Goal: Task Accomplishment & Management: Manage account settings

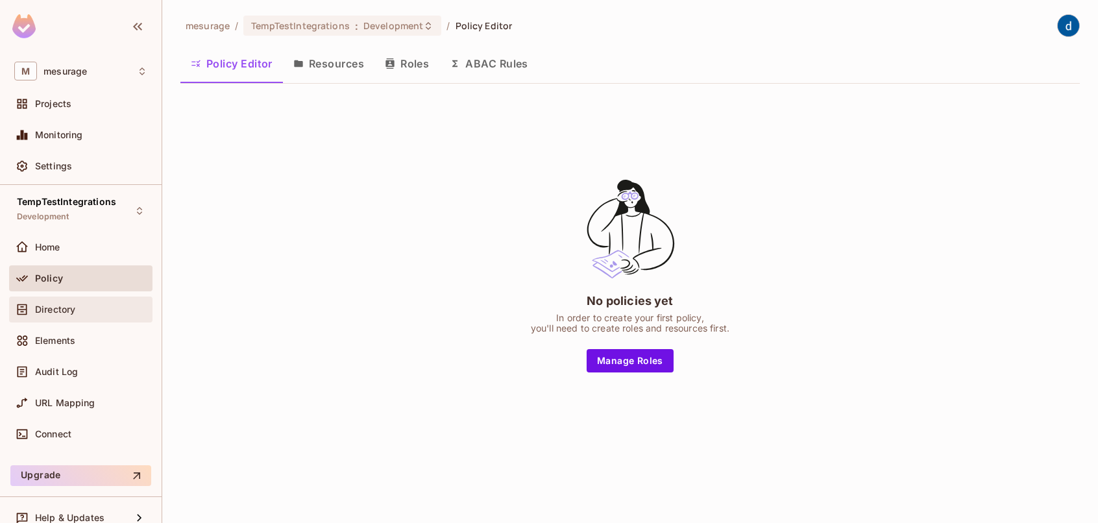
click at [73, 307] on span "Directory" at bounding box center [55, 309] width 40 height 10
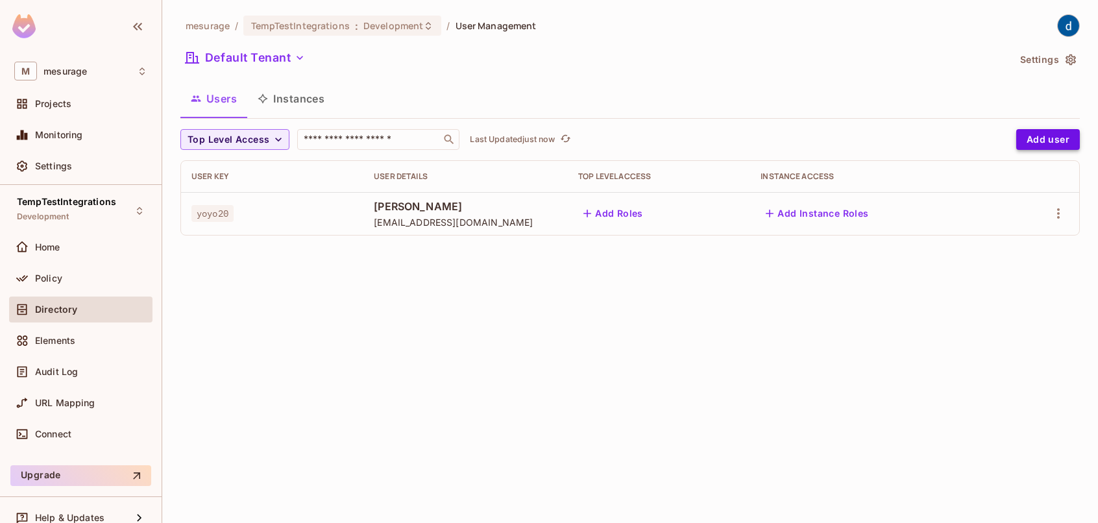
click at [1050, 133] on button "Add user" at bounding box center [1048, 139] width 64 height 21
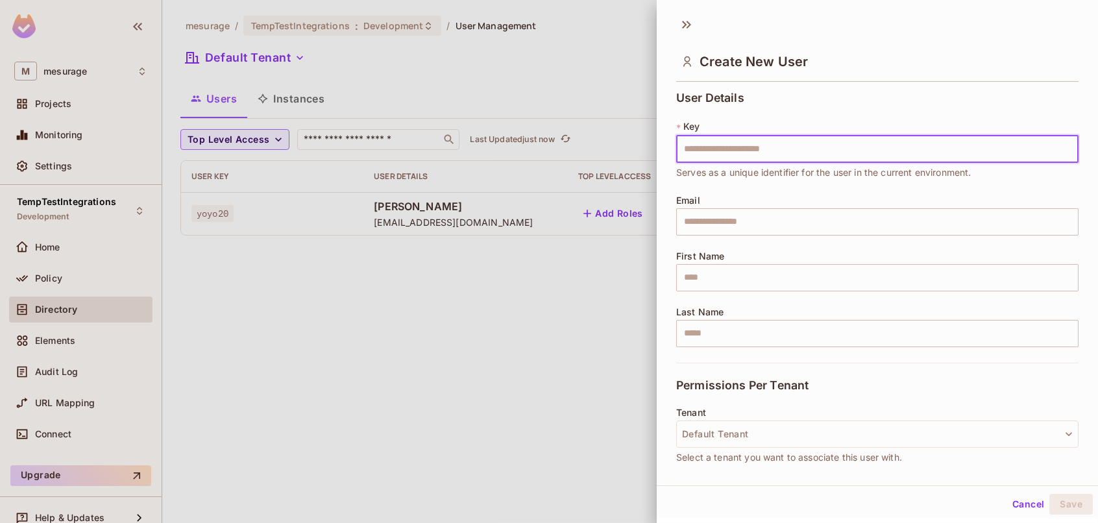
click at [403, 339] on div at bounding box center [549, 261] width 1098 height 523
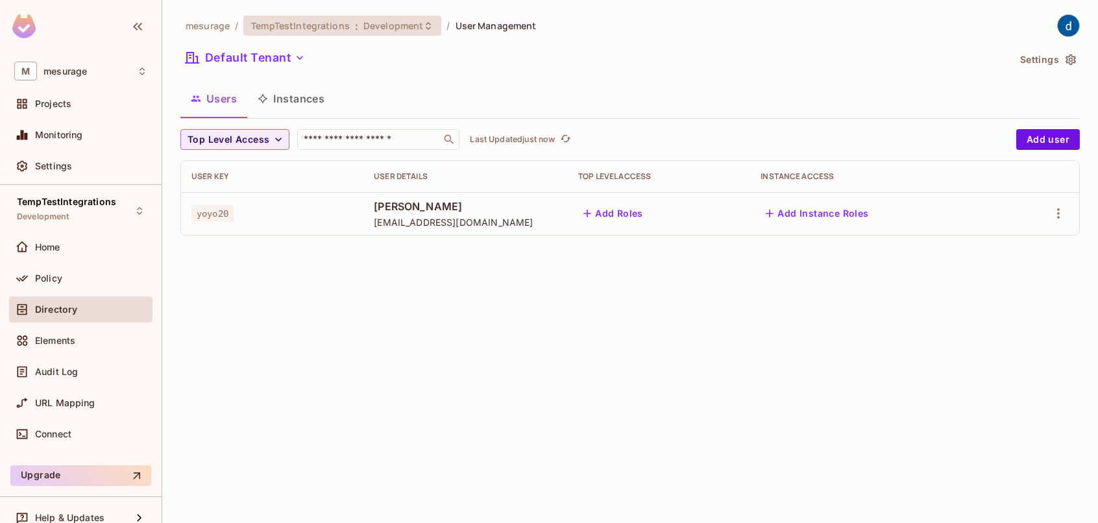
click at [267, 27] on span "TempTestIntegrations" at bounding box center [300, 25] width 99 height 12
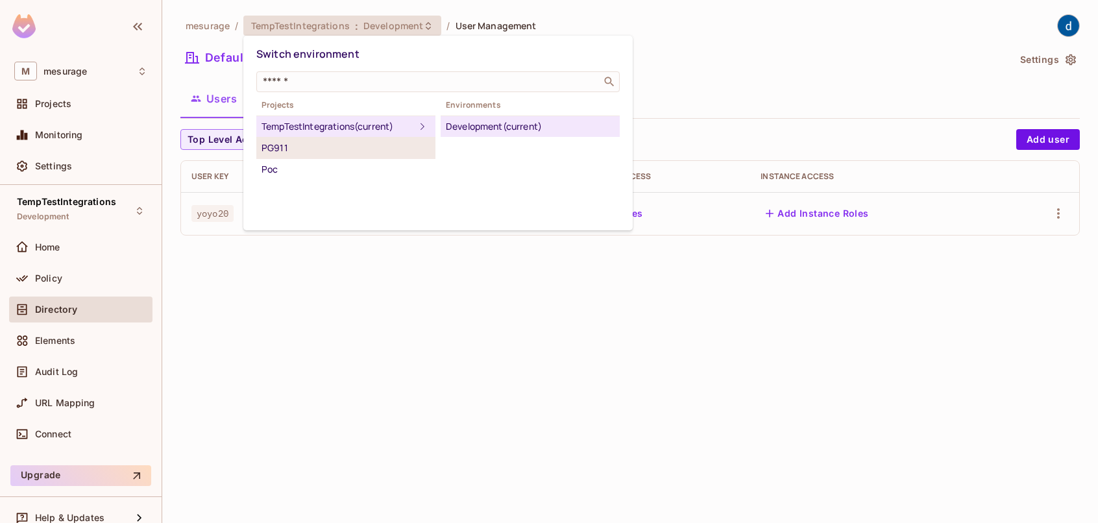
click at [311, 142] on div "PG911" at bounding box center [345, 148] width 169 height 16
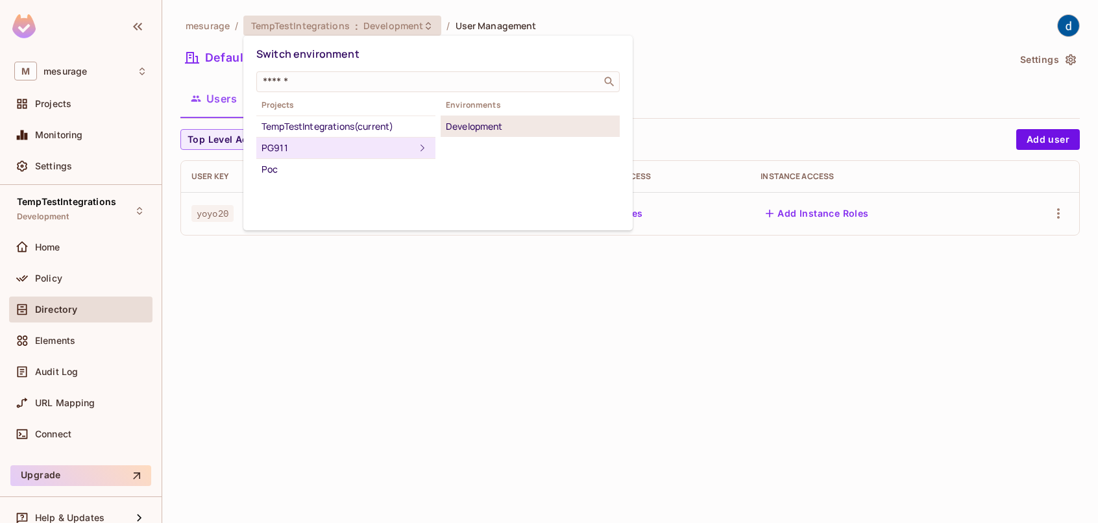
click at [461, 125] on div "Development" at bounding box center [530, 127] width 169 height 16
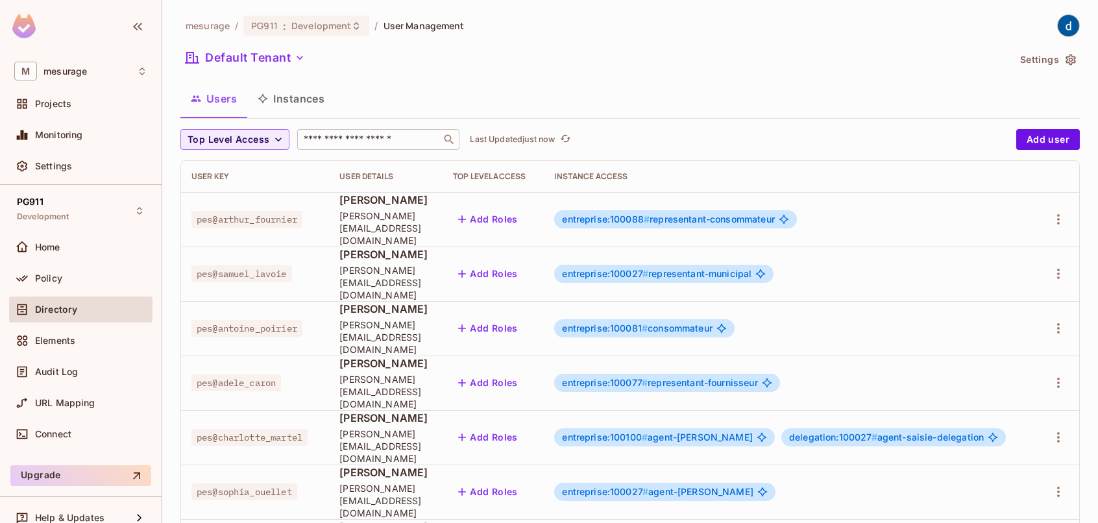
click at [328, 141] on input "text" at bounding box center [369, 139] width 136 height 13
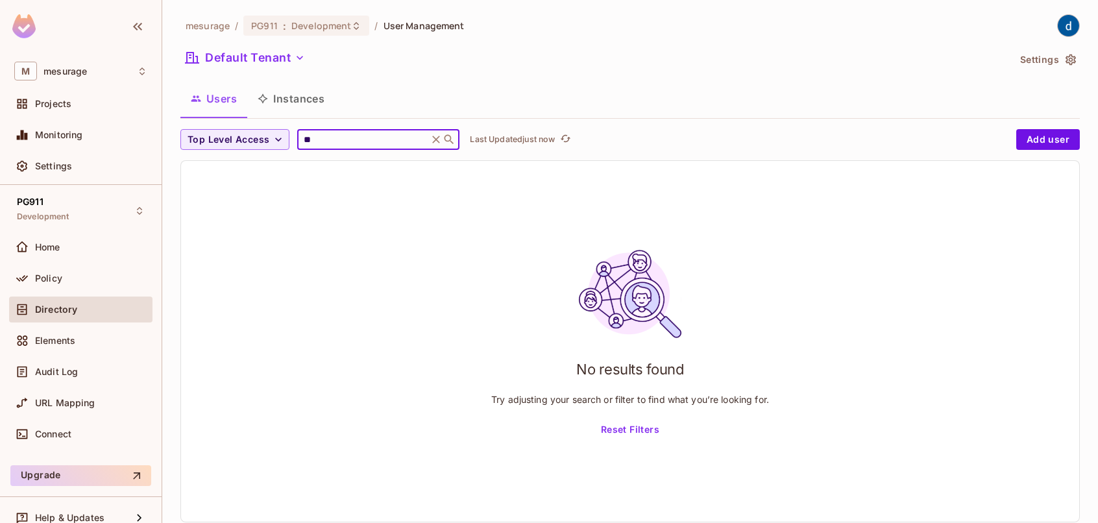
type input "*"
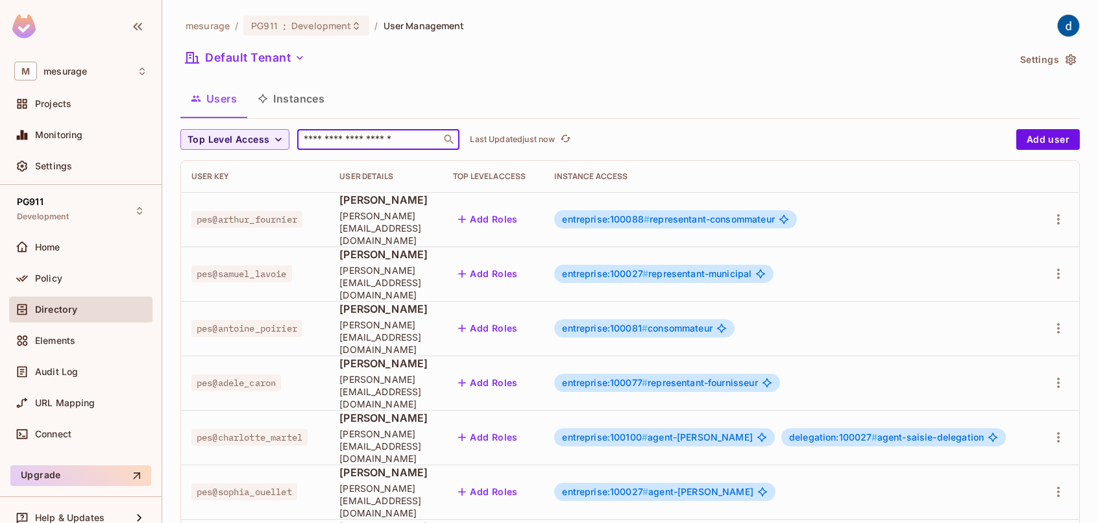
click at [353, 133] on input "text" at bounding box center [369, 139] width 136 height 13
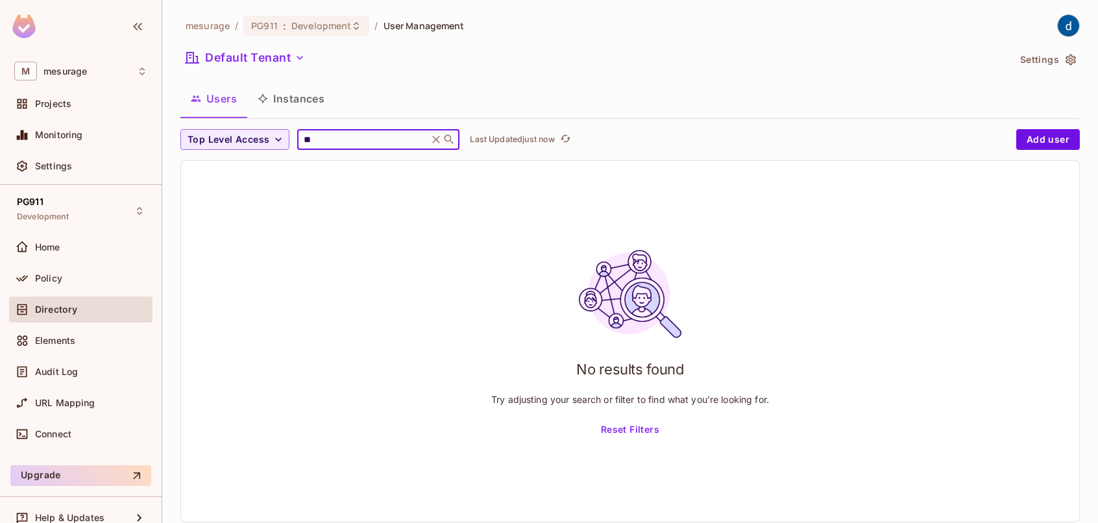
type input "*"
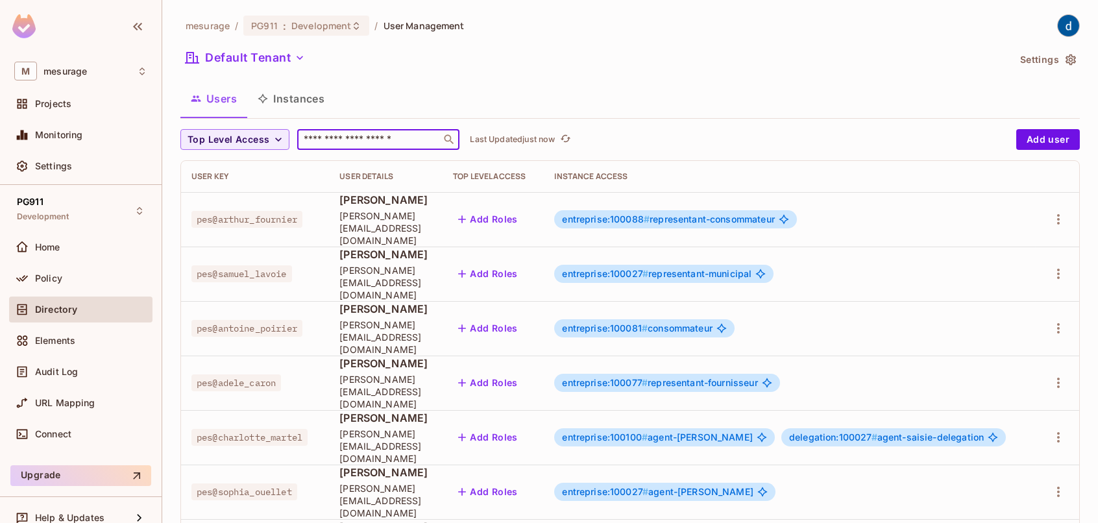
click at [326, 138] on input "text" at bounding box center [369, 139] width 136 height 13
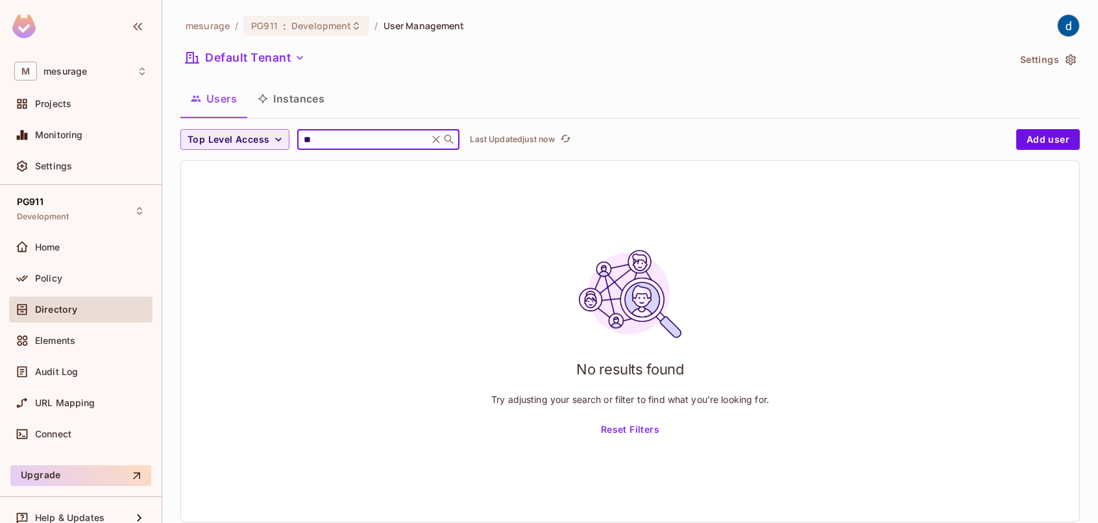
type input "*"
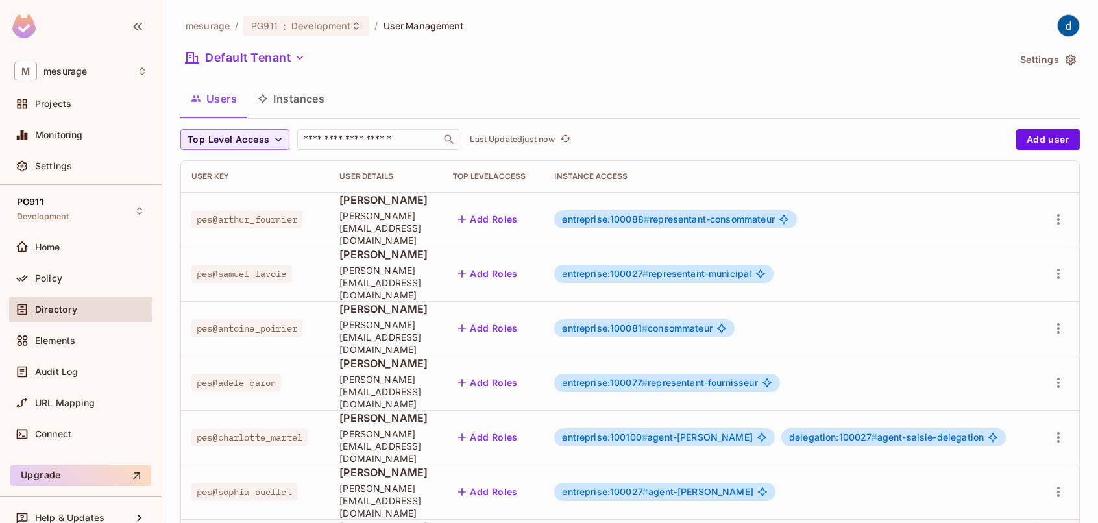
click at [687, 93] on div "Users Instances" at bounding box center [629, 98] width 899 height 32
click at [319, 139] on input "text" at bounding box center [369, 139] width 136 height 13
click at [353, 140] on input "text" at bounding box center [369, 139] width 136 height 13
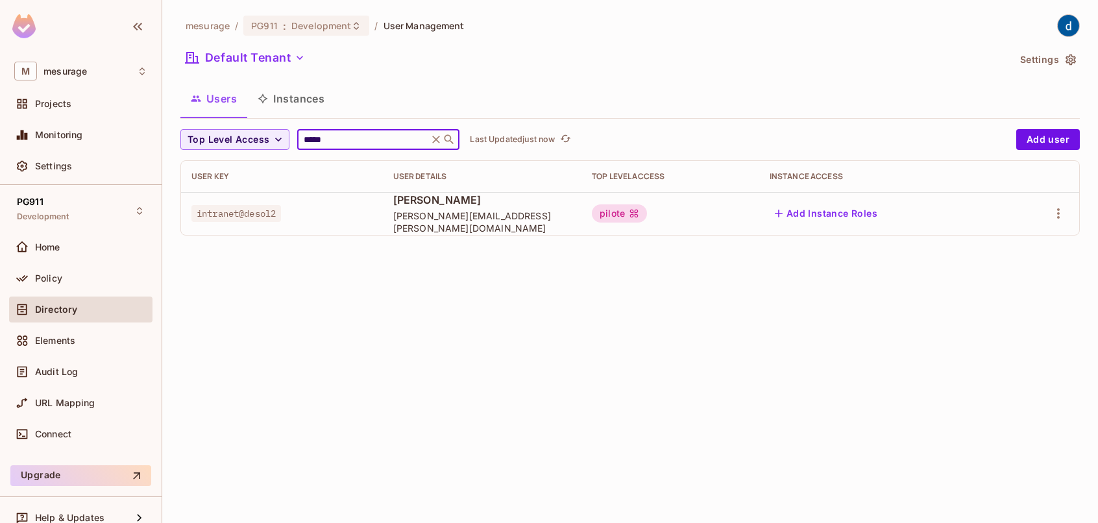
type input "*****"
